Goal: Transaction & Acquisition: Purchase product/service

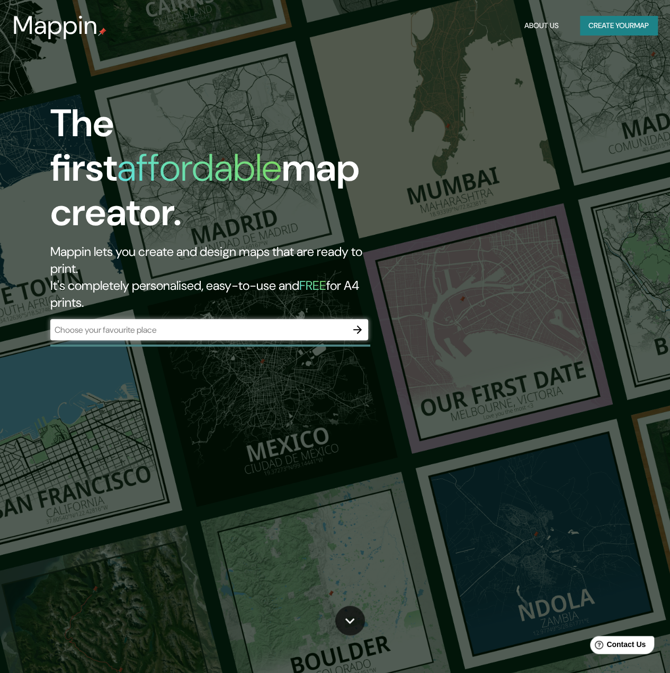
click at [320, 54] on div "The first affordable map creator. Mappin lets you create and design maps that a…" at bounding box center [335, 336] width 670 height 673
click at [241, 319] on div "​" at bounding box center [209, 329] width 318 height 21
drag, startPoint x: 405, startPoint y: 246, endPoint x: 393, endPoint y: 249, distance: 12.4
click at [405, 246] on div "The first affordable map creator. Mappin lets you create and design maps that a…" at bounding box center [218, 226] width 402 height 250
click at [282, 324] on input "text" at bounding box center [198, 330] width 297 height 12
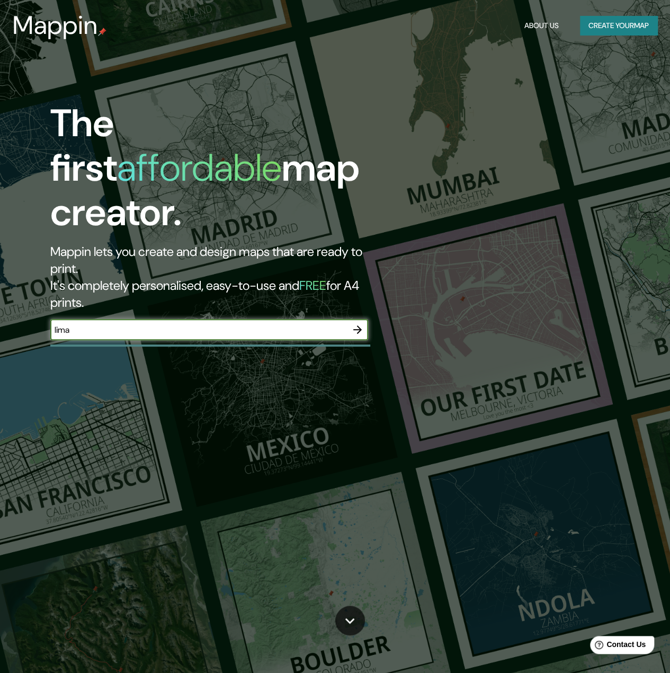
type input "lima"
click at [360, 323] on icon "button" at bounding box center [357, 329] width 13 height 13
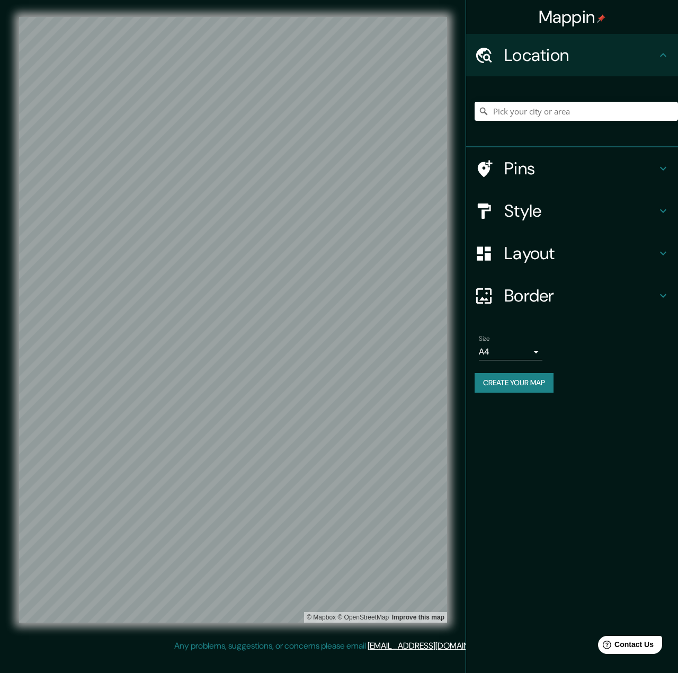
click at [502, 353] on body "Mappin Location Pins Style Layout Border Choose a border. Hint : you can make l…" at bounding box center [339, 336] width 678 height 673
click at [499, 388] on li "A3" at bounding box center [511, 393] width 64 height 19
type input "a4"
click at [528, 215] on h4 "Style" at bounding box center [581, 210] width 153 height 21
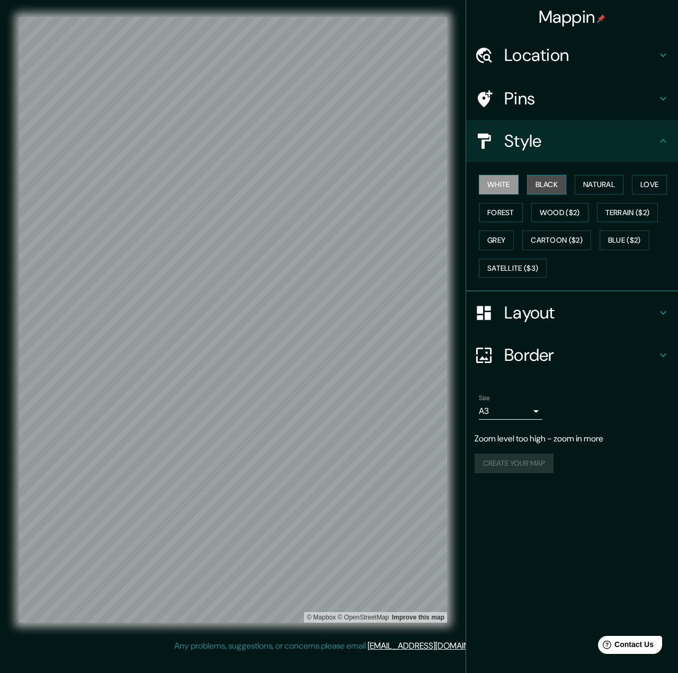
click at [545, 184] on button "Black" at bounding box center [547, 185] width 40 height 20
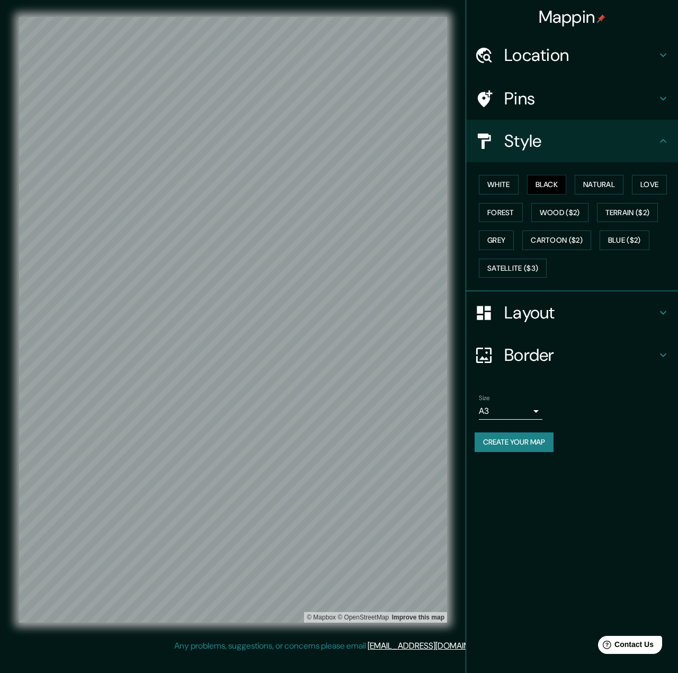
click at [447, 276] on div "© Mapbox © OpenStreetMap Improve this map" at bounding box center [233, 320] width 462 height 640
click at [603, 182] on button "Natural" at bounding box center [599, 185] width 49 height 20
click at [651, 183] on button "Love" at bounding box center [649, 185] width 35 height 20
click at [512, 215] on button "Forest" at bounding box center [501, 213] width 44 height 20
click at [553, 215] on button "Wood ($2)" at bounding box center [560, 213] width 57 height 20
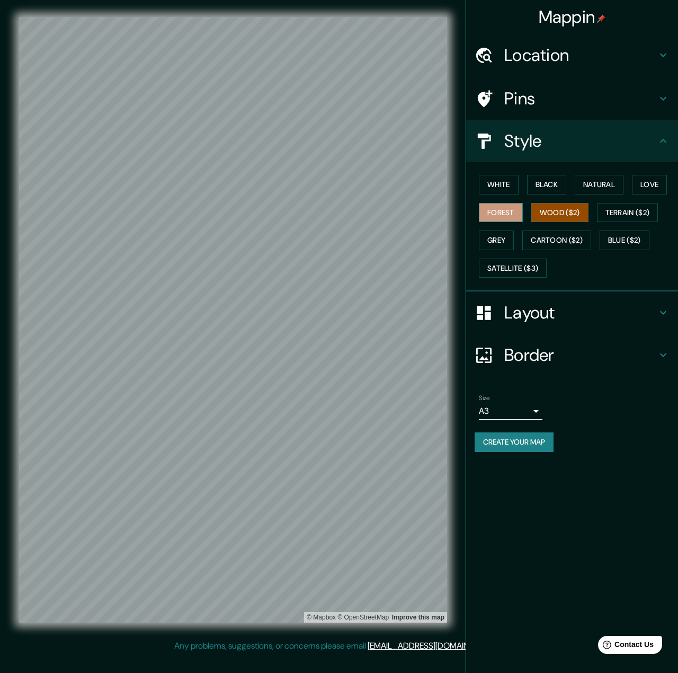
click at [510, 212] on button "Forest" at bounding box center [501, 213] width 44 height 20
click at [617, 211] on button "Terrain ($2)" at bounding box center [627, 213] width 61 height 20
click at [494, 241] on button "Grey" at bounding box center [496, 241] width 35 height 20
click at [546, 240] on button "Cartoon ($2)" at bounding box center [557, 241] width 69 height 20
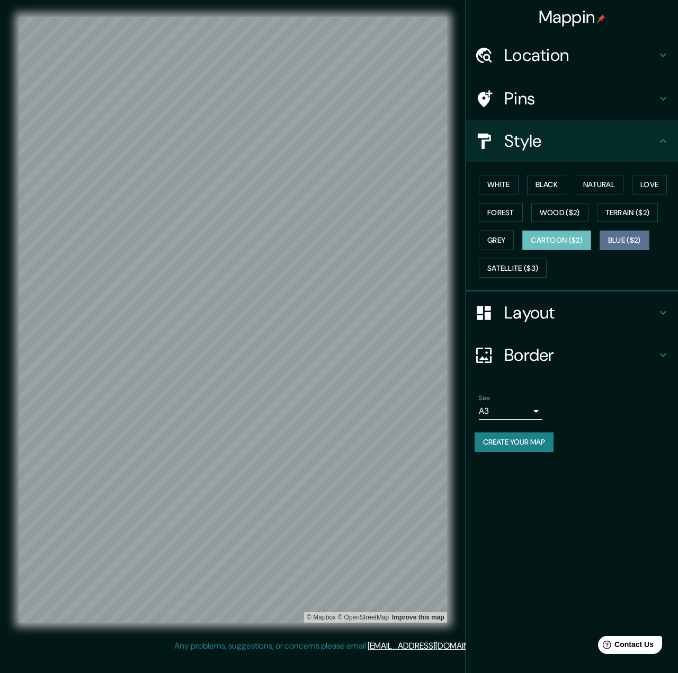
click at [626, 233] on button "Blue ($2)" at bounding box center [625, 241] width 50 height 20
click at [529, 270] on button "Satellite ($3)" at bounding box center [513, 269] width 68 height 20
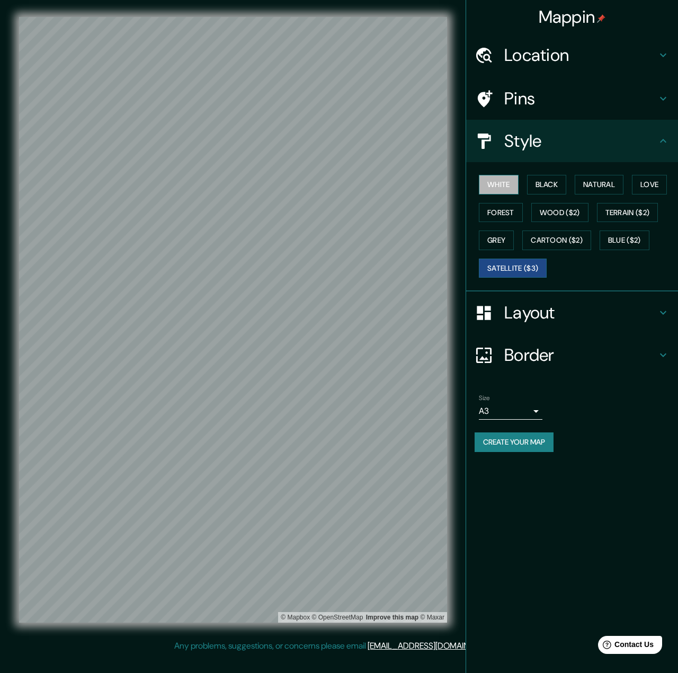
click at [496, 187] on button "White" at bounding box center [499, 185] width 40 height 20
